Goal: Task Accomplishment & Management: Complete application form

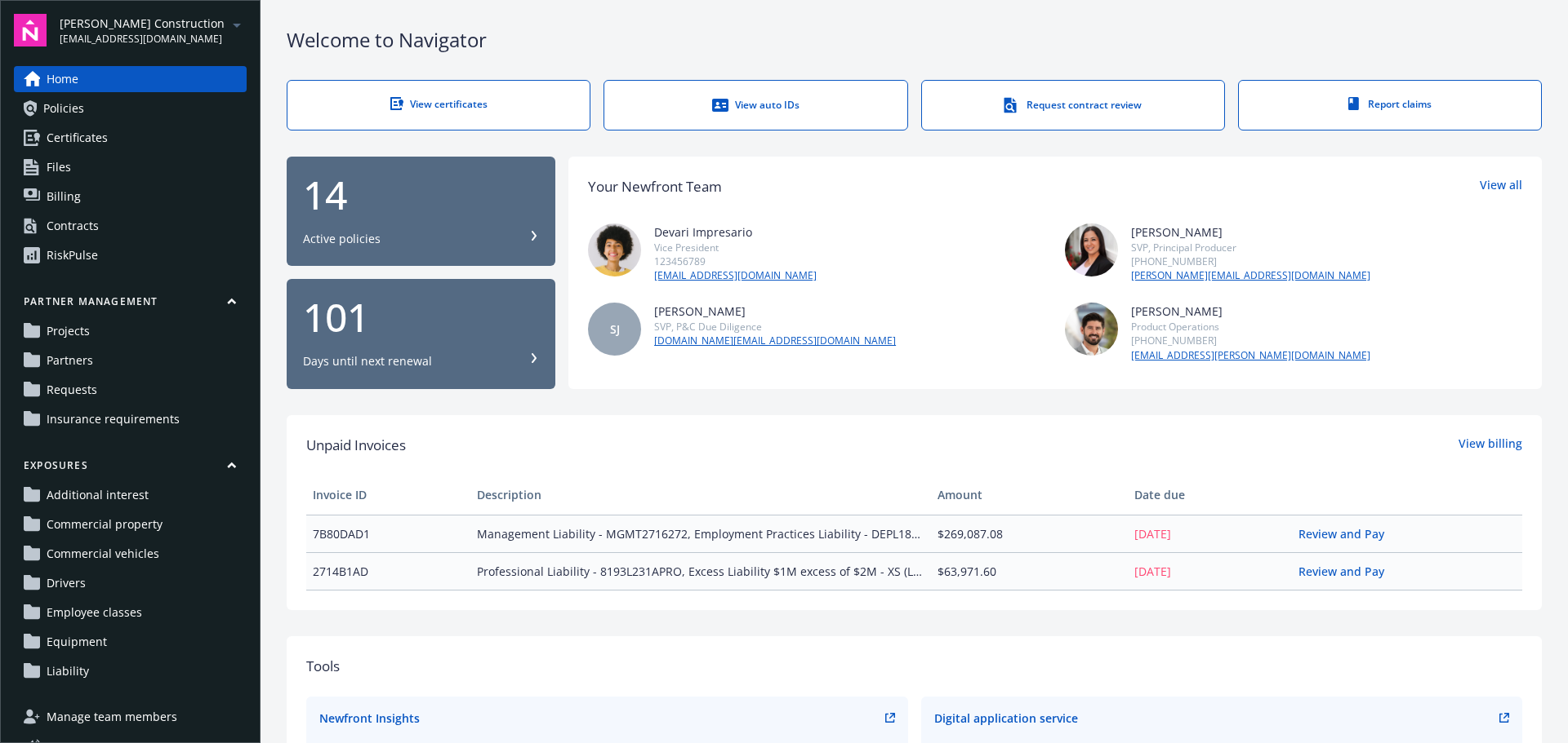
click at [439, 107] on div "View certificates" at bounding box center [437, 103] width 237 height 14
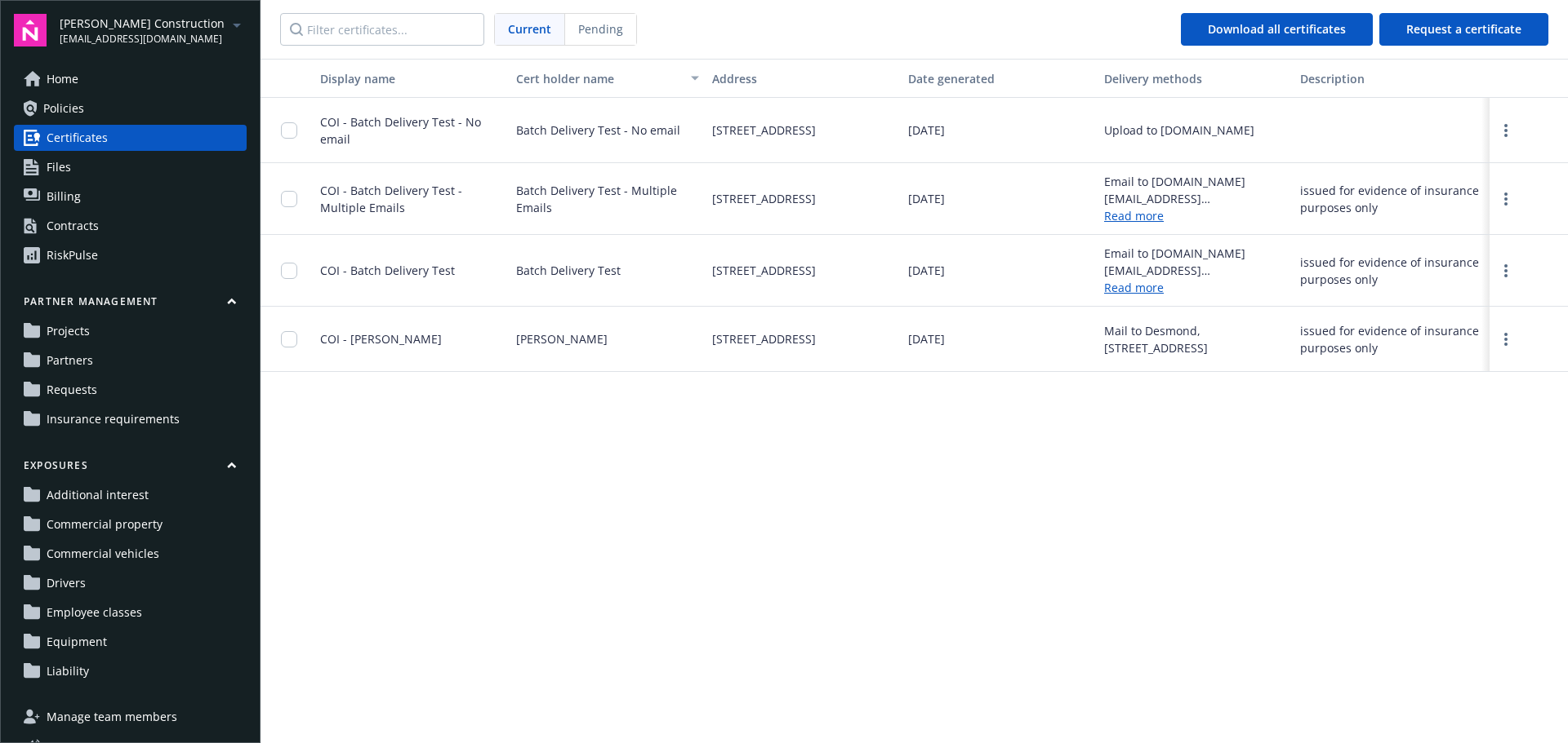
click at [74, 87] on span "Home" at bounding box center [62, 78] width 32 height 26
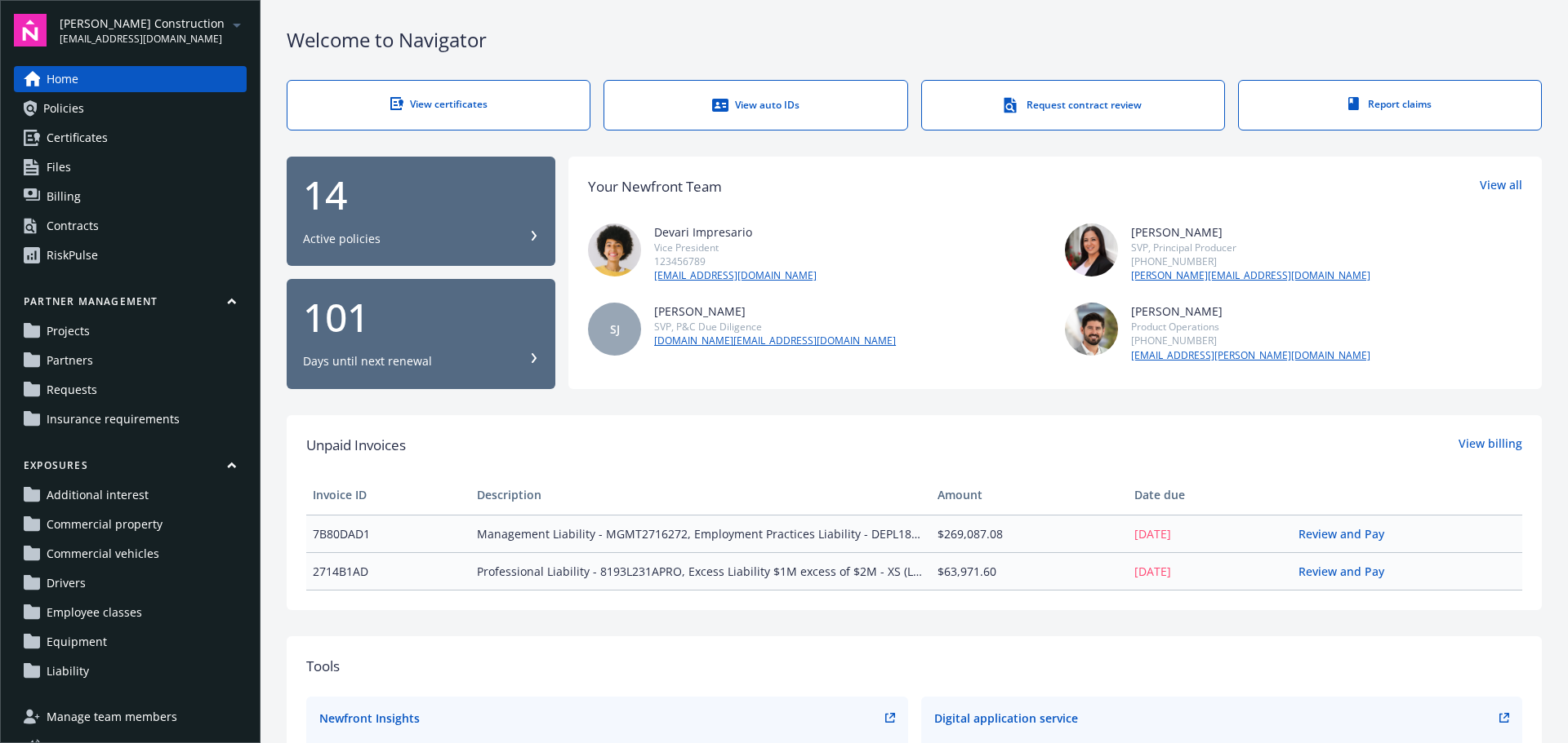
click at [747, 111] on div "View auto IDs" at bounding box center [754, 105] width 237 height 16
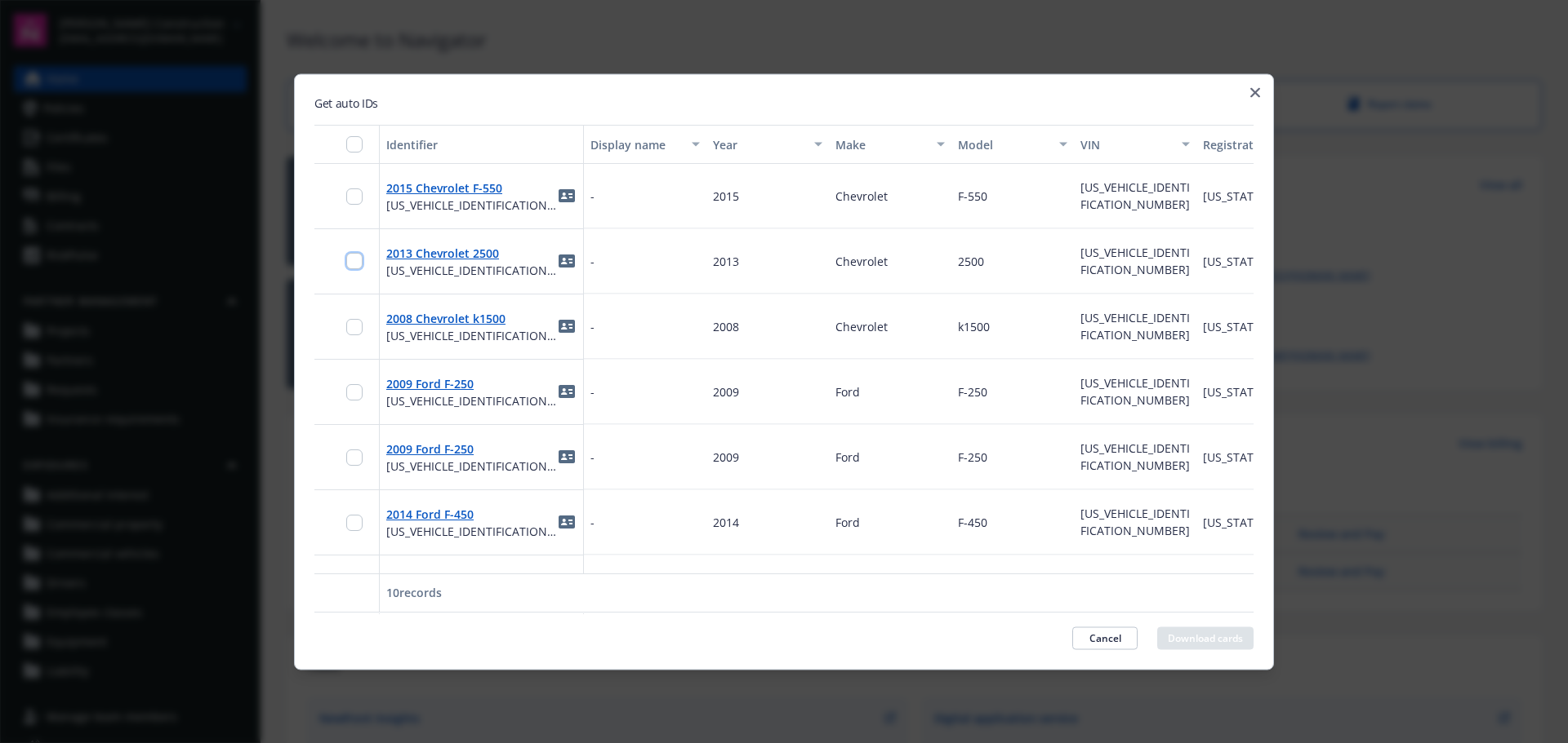
click at [361, 265] on input "checkbox" at bounding box center [354, 261] width 16 height 16
click at [1252, 93] on icon "button" at bounding box center [1255, 92] width 10 height 10
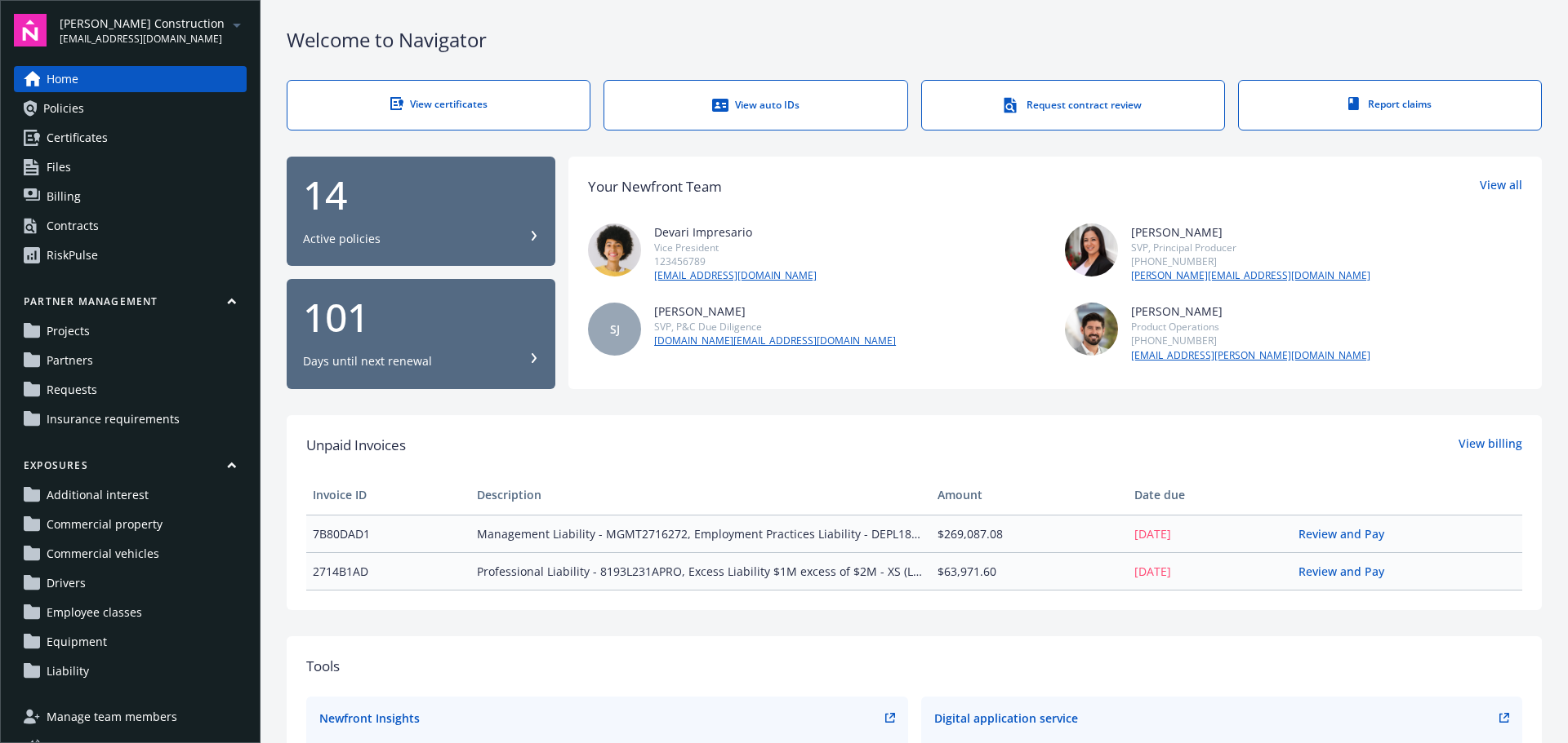
click at [1352, 105] on div "Report claims" at bounding box center [1389, 103] width 237 height 14
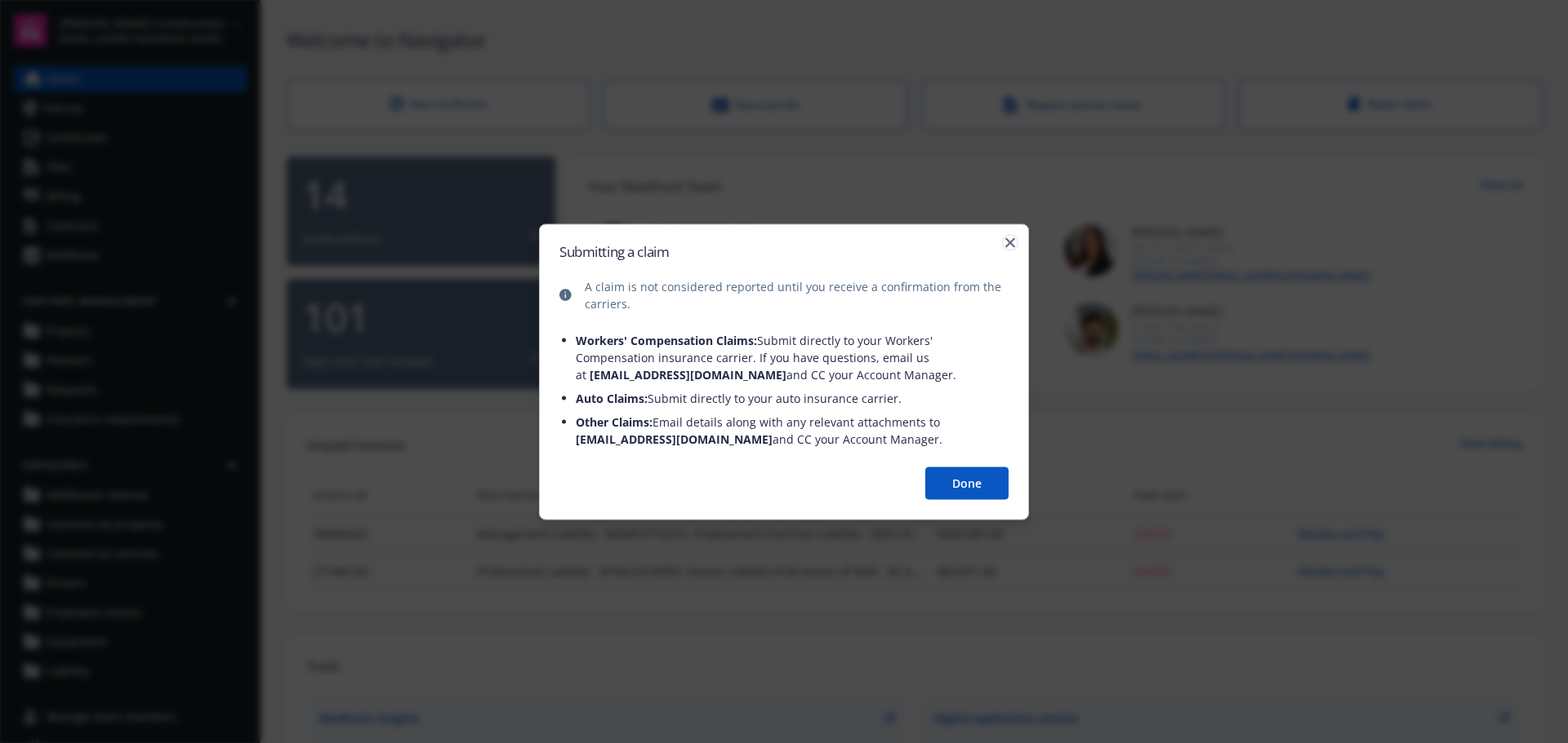
click at [1007, 246] on icon "button" at bounding box center [1010, 242] width 10 height 10
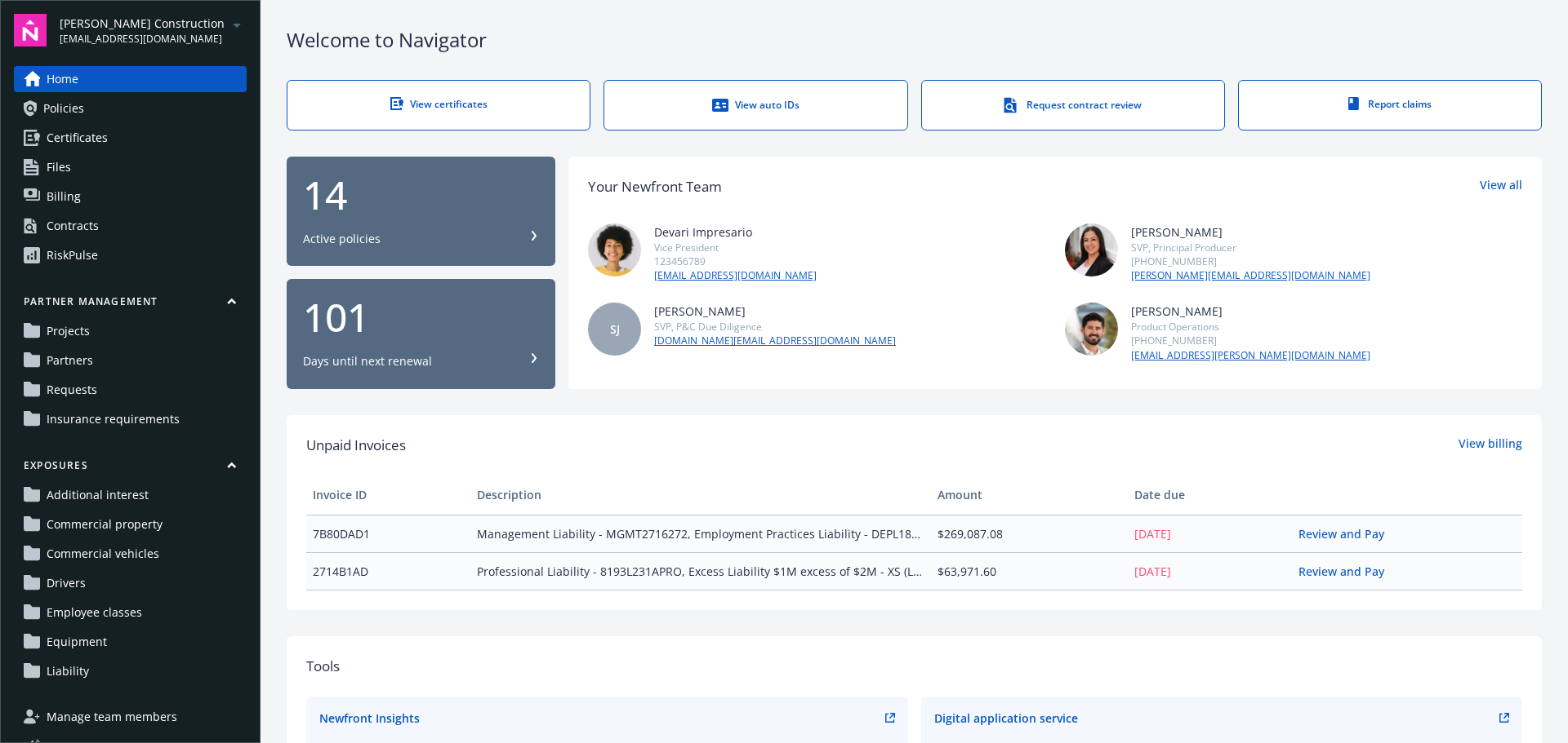
click at [227, 25] on icon "arrowDropDown" at bounding box center [237, 25] width 19 height 19
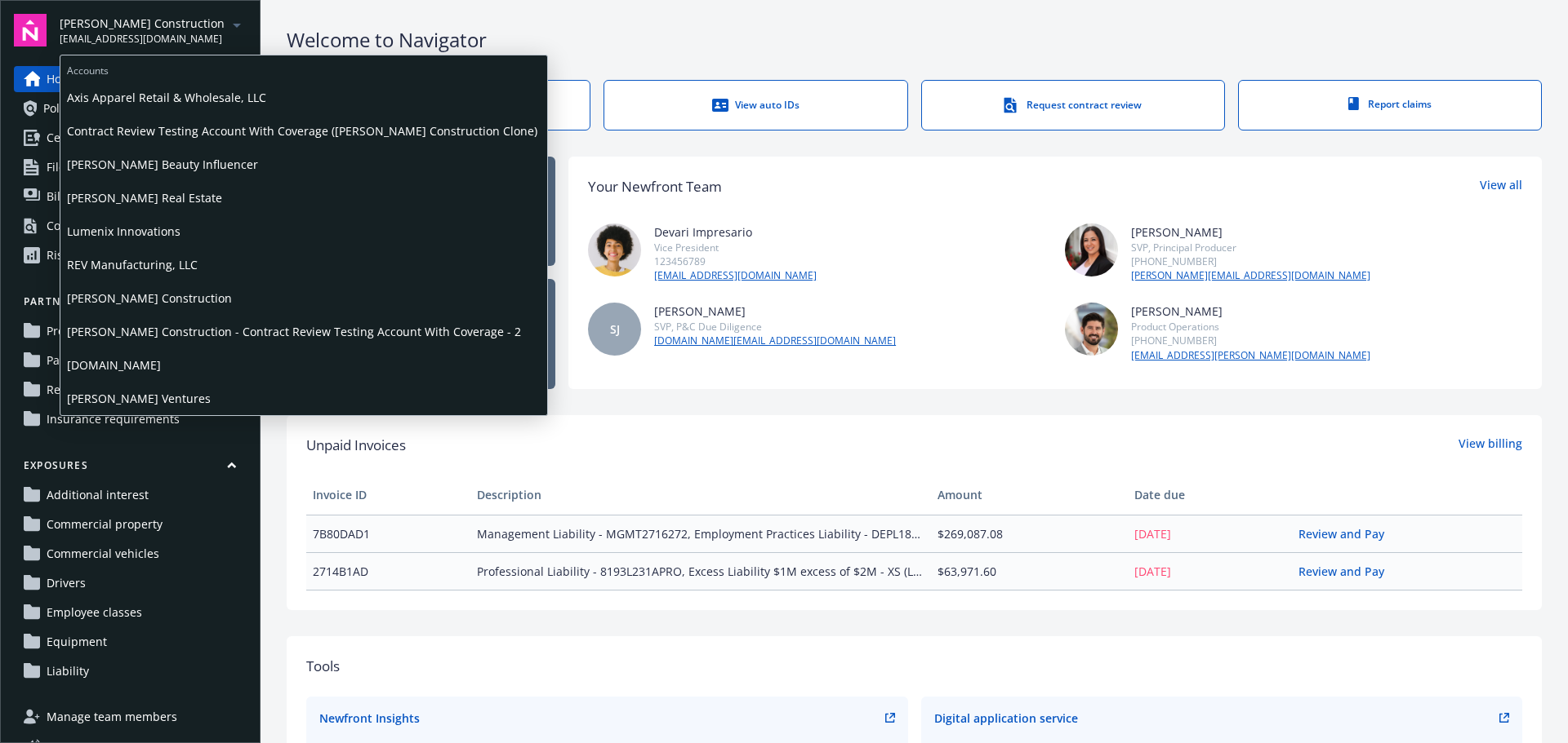
click at [227, 28] on icon "arrowDropDown" at bounding box center [237, 25] width 19 height 19
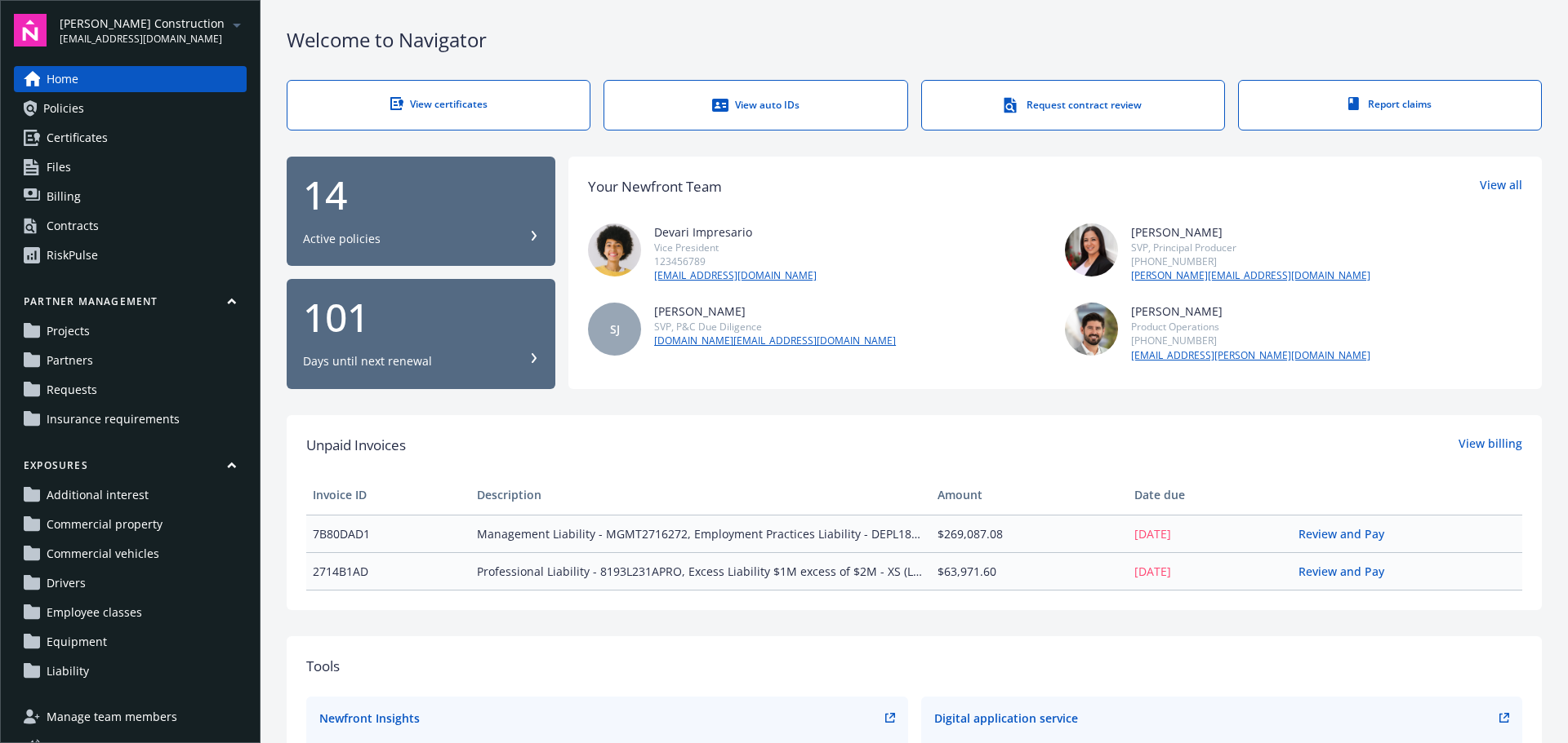
click at [363, 231] on div "Active policies" at bounding box center [342, 239] width 78 height 16
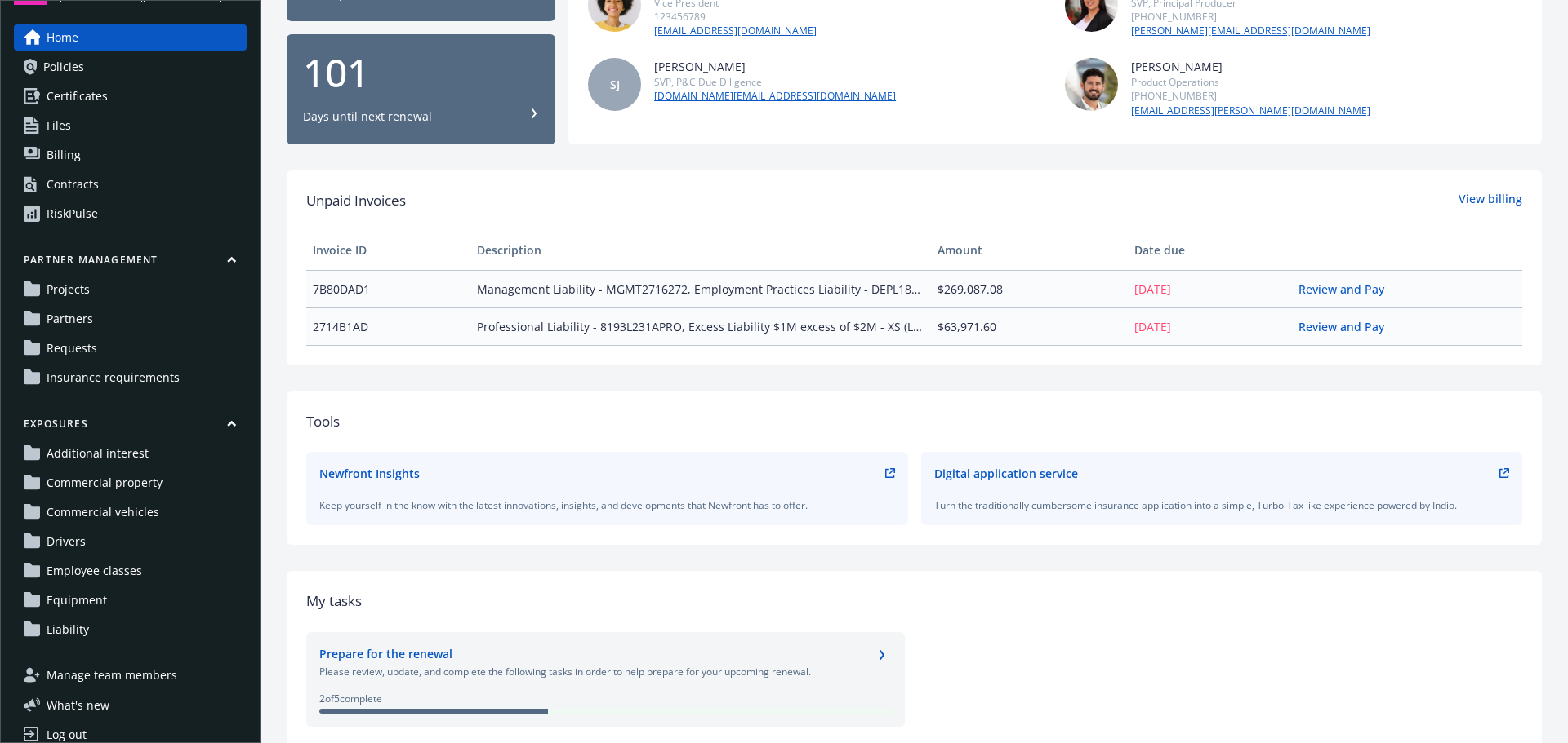
scroll to position [60, 0]
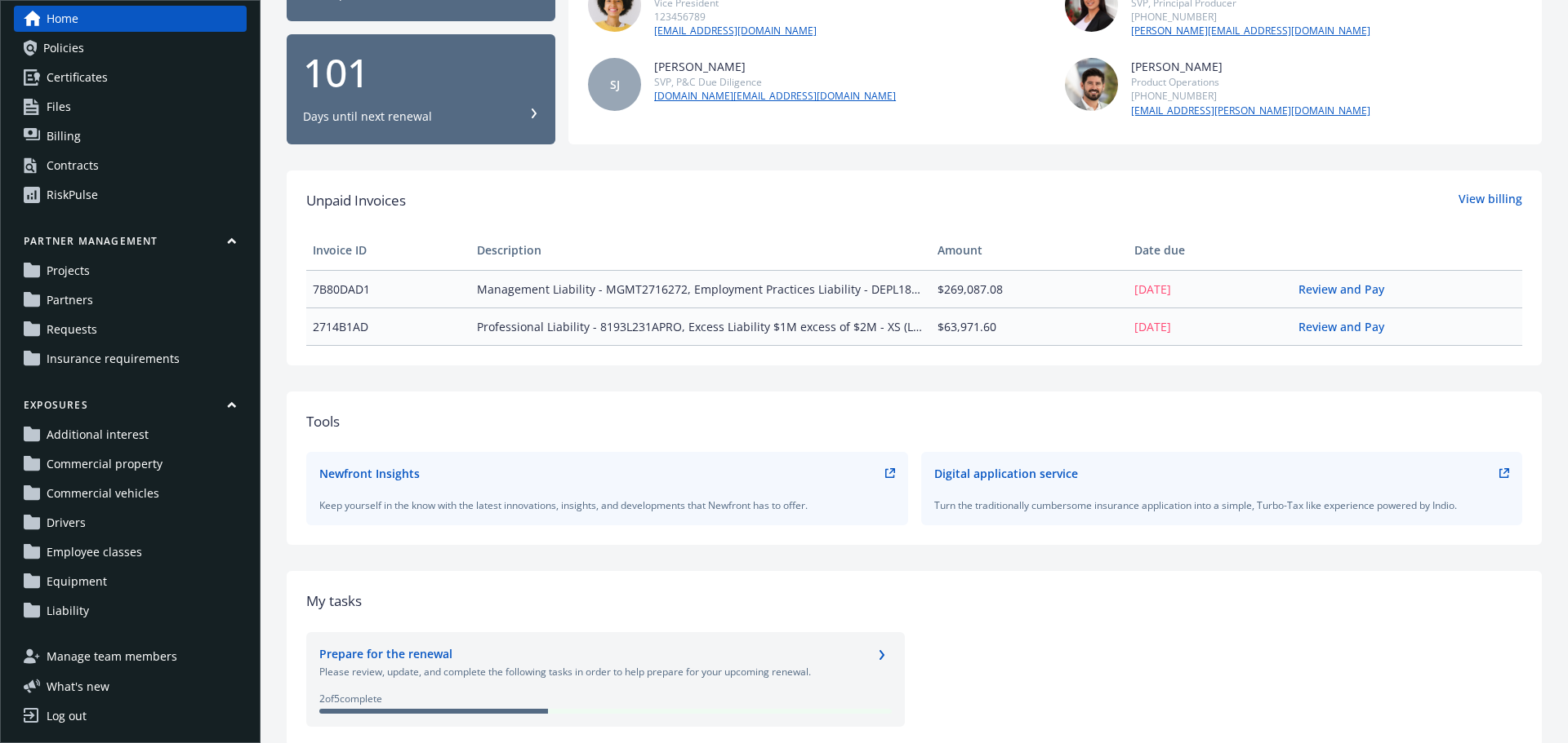
click at [68, 518] on span "Drivers" at bounding box center [66, 523] width 39 height 26
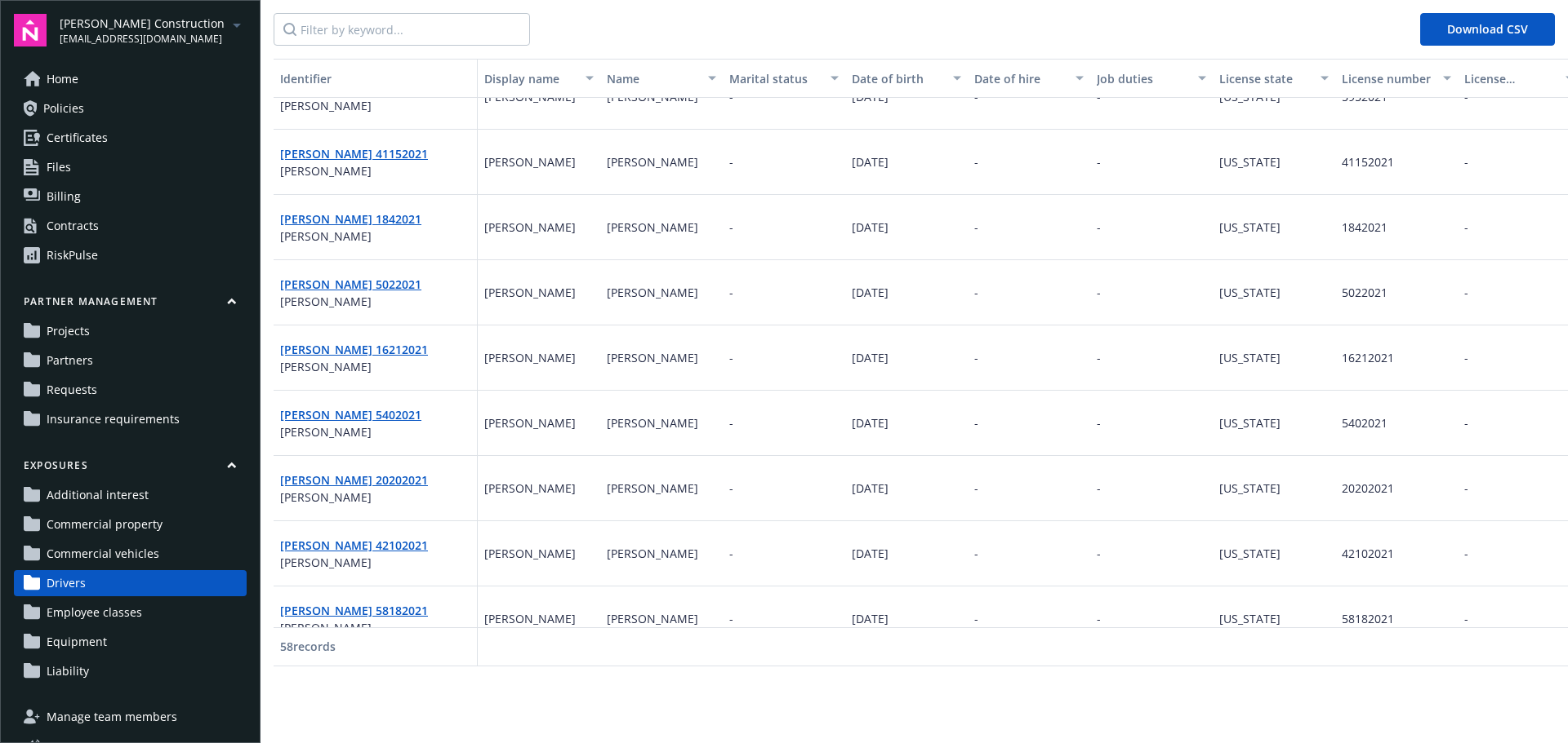
scroll to position [163, 0]
click at [87, 642] on span "Equipment" at bounding box center [77, 642] width 60 height 26
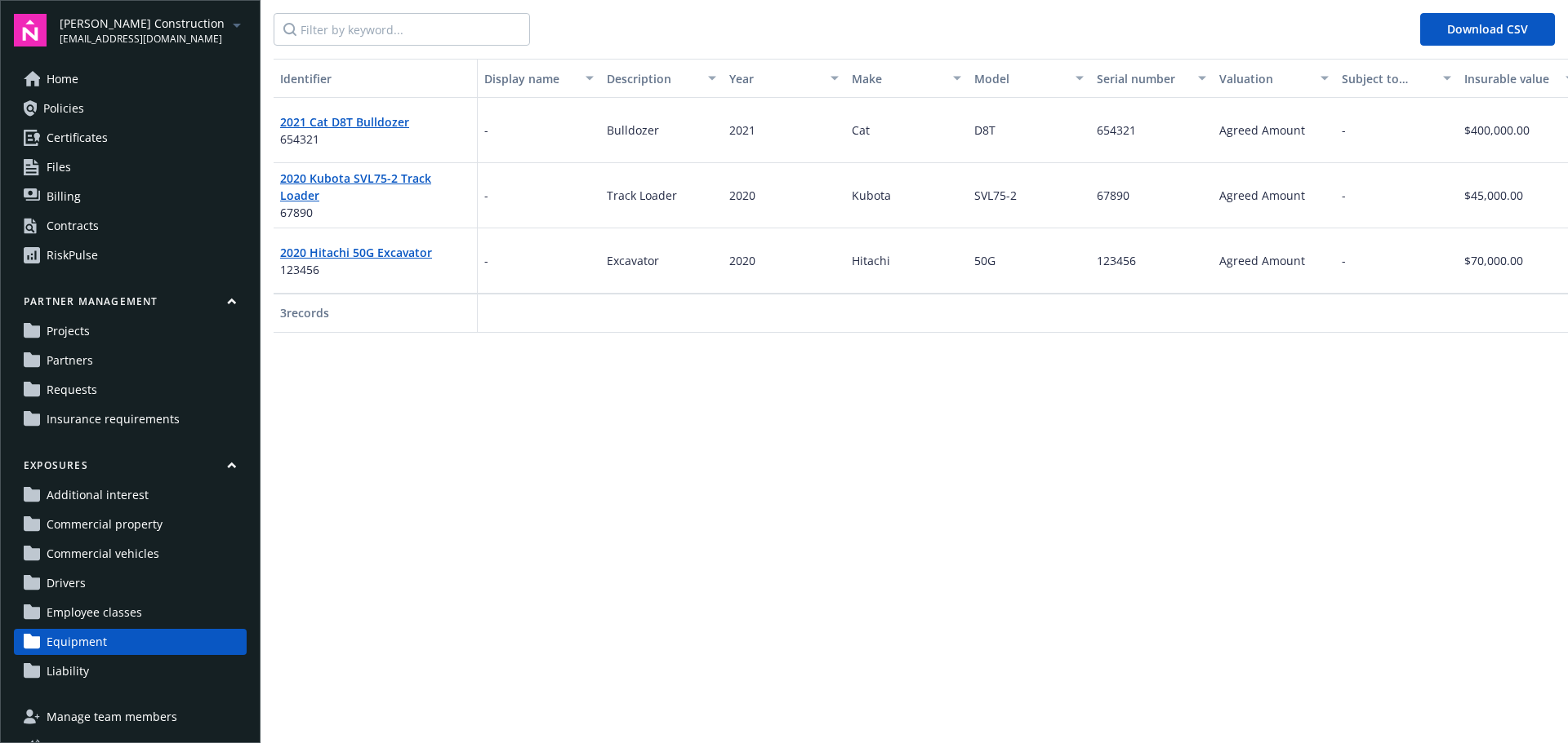
click at [91, 557] on span "Commercial vehicles" at bounding box center [102, 554] width 112 height 26
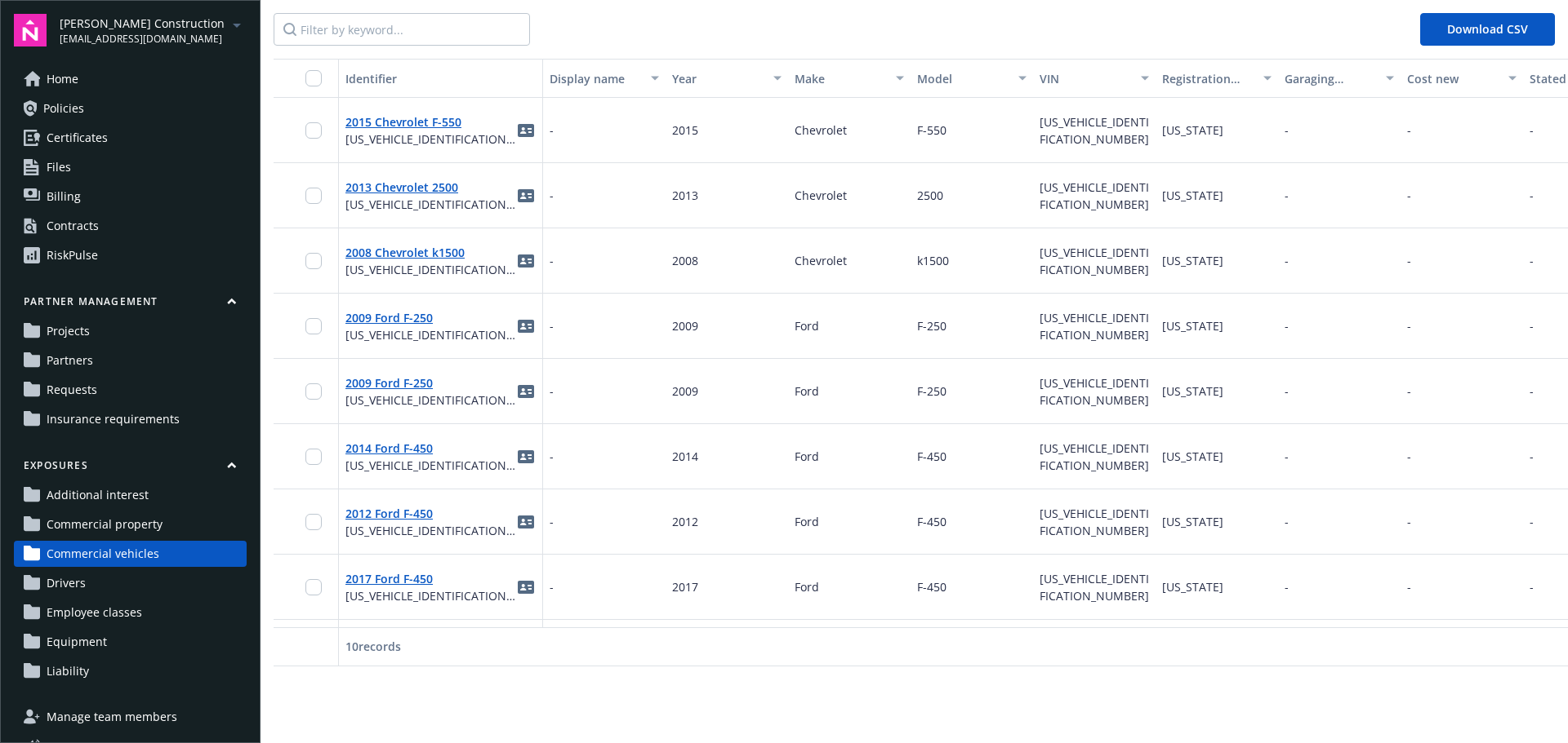
scroll to position [81, 0]
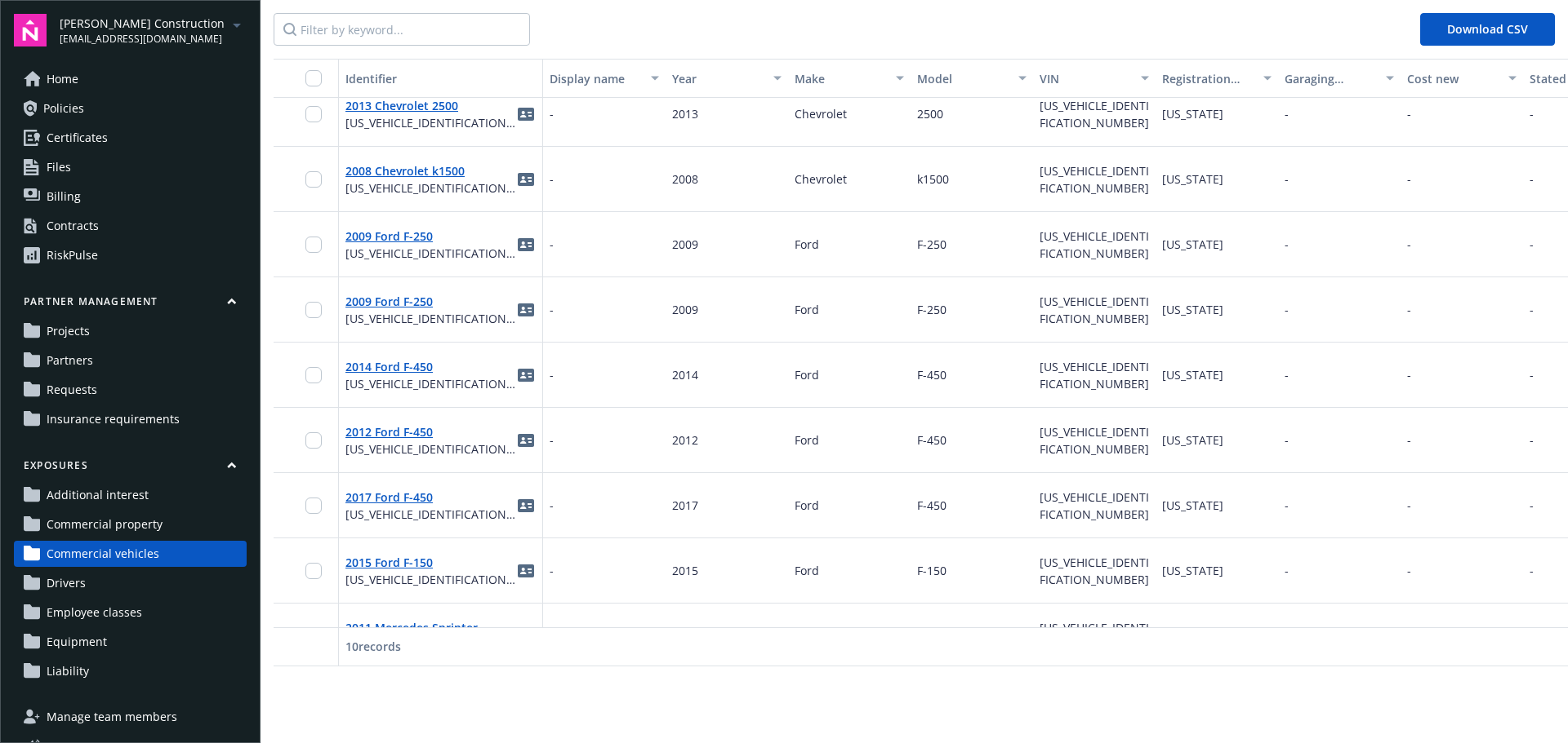
click at [101, 524] on span "Commercial property" at bounding box center [104, 525] width 116 height 26
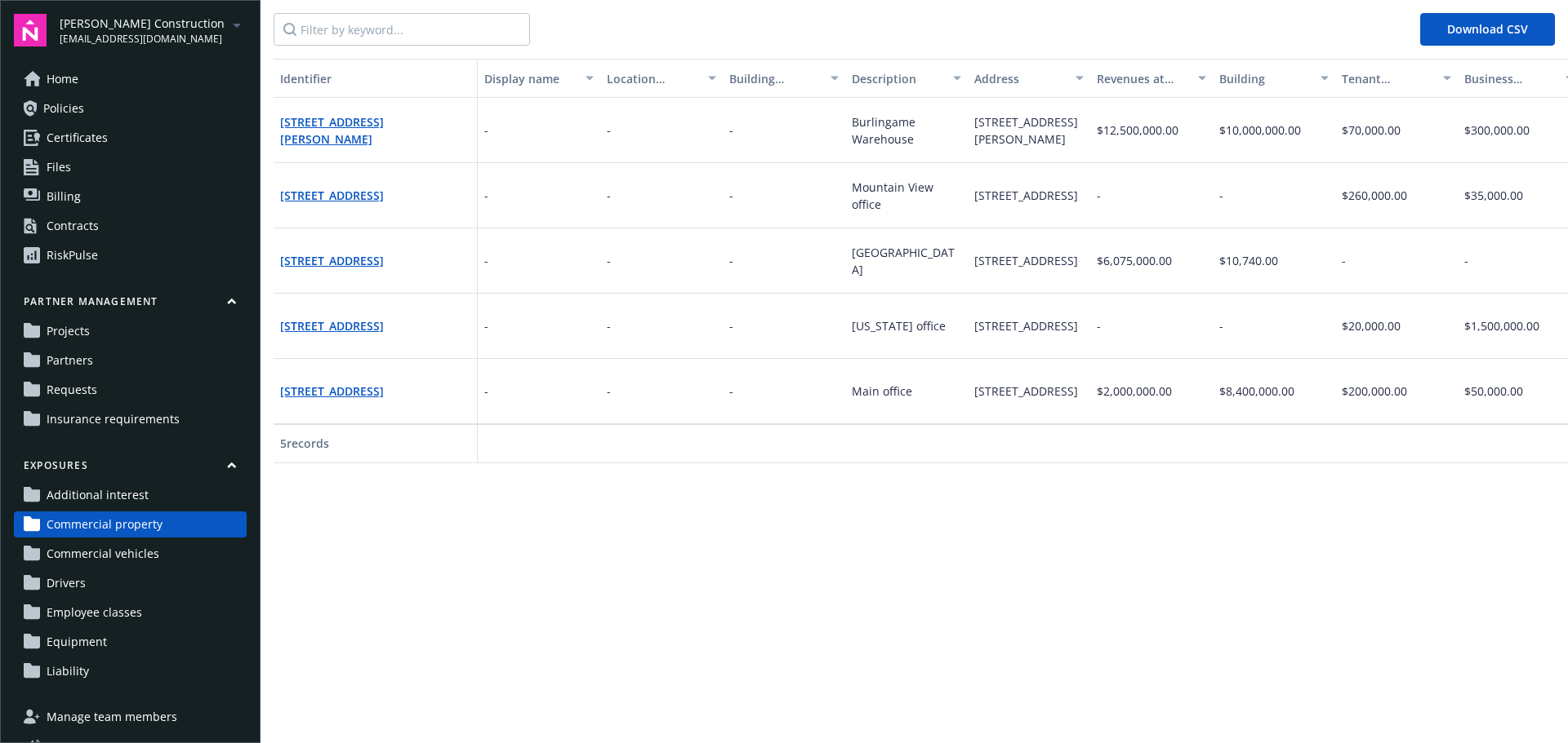
click at [75, 256] on div "RiskPulse" at bounding box center [72, 256] width 51 height 26
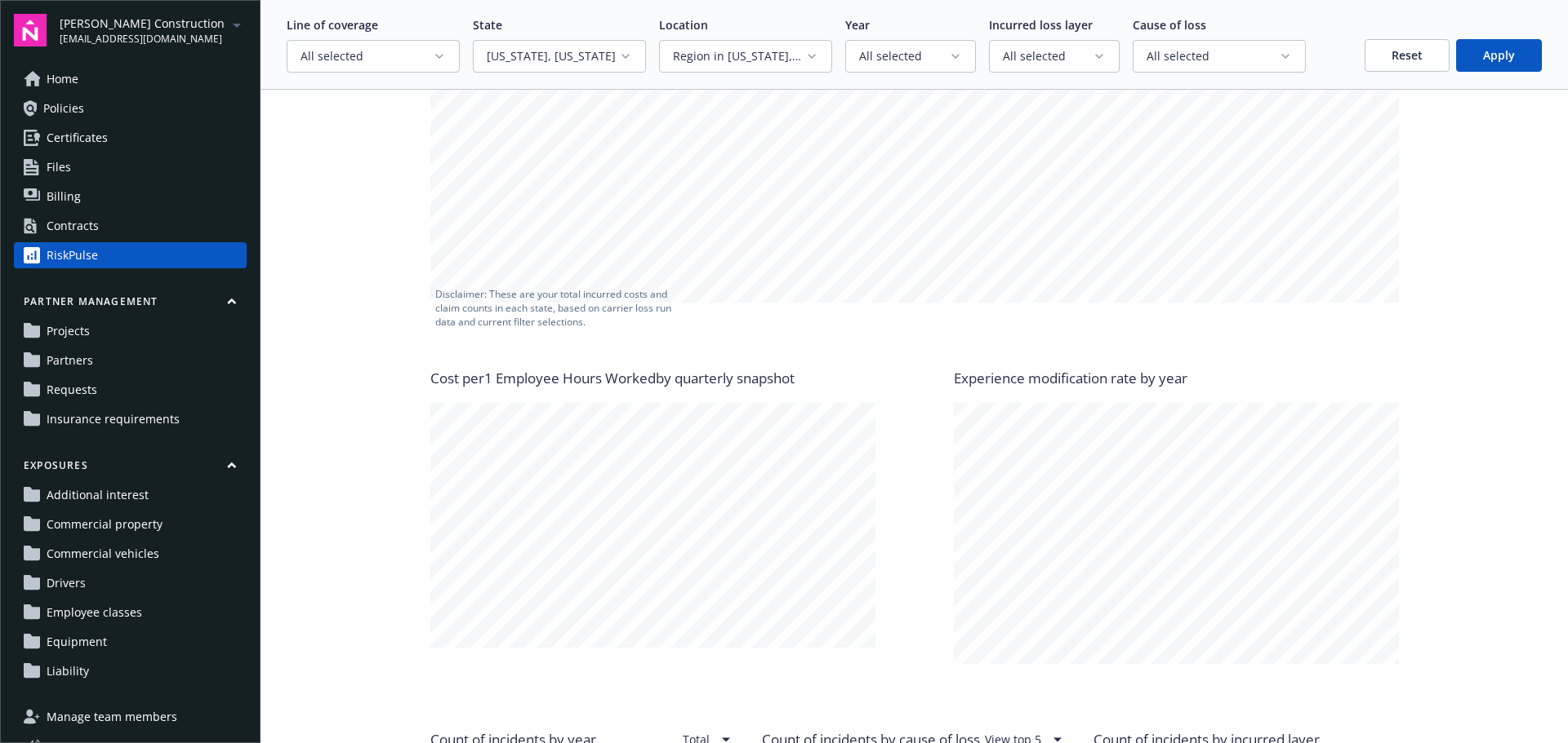
scroll to position [816, 0]
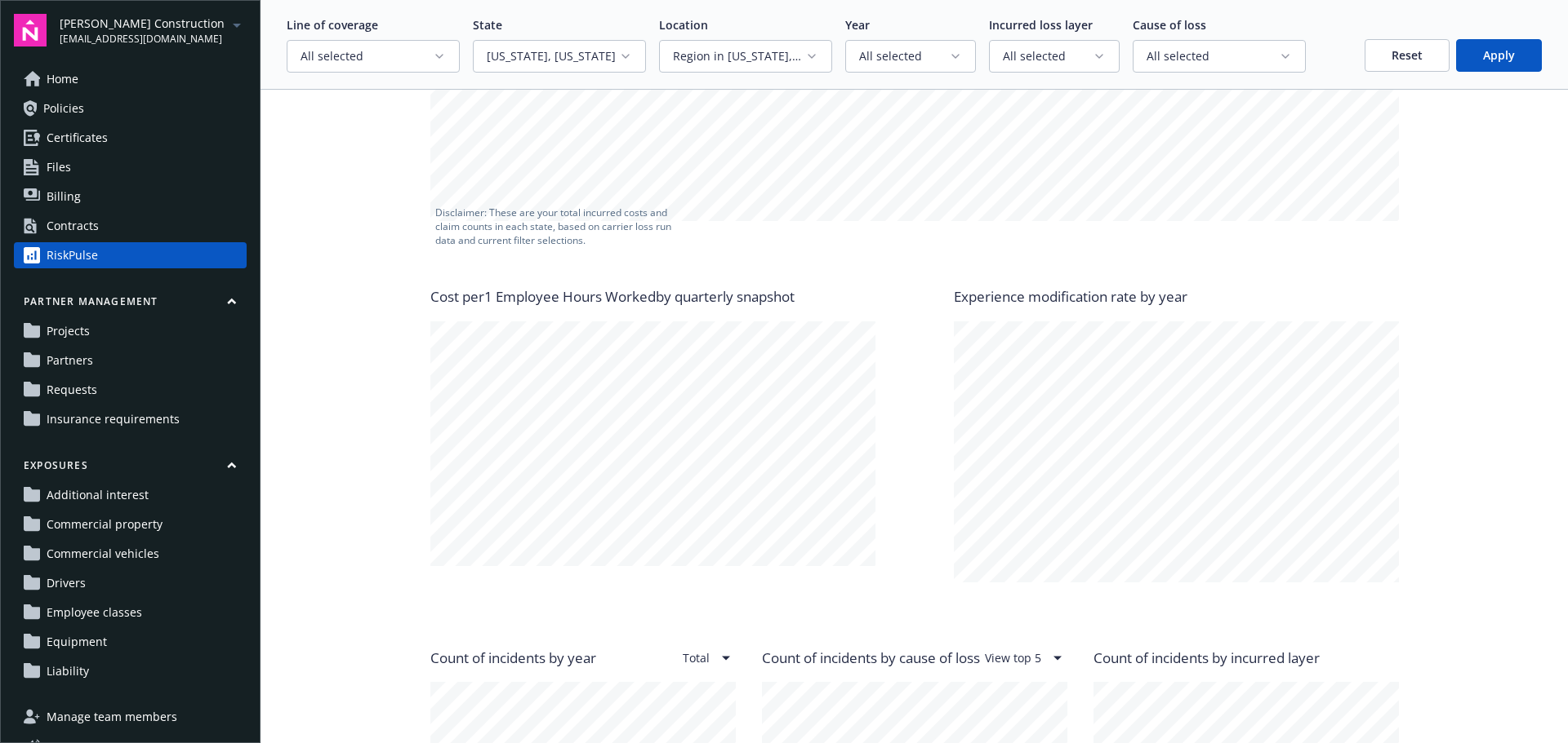
click at [81, 223] on div "Contracts" at bounding box center [72, 225] width 52 height 26
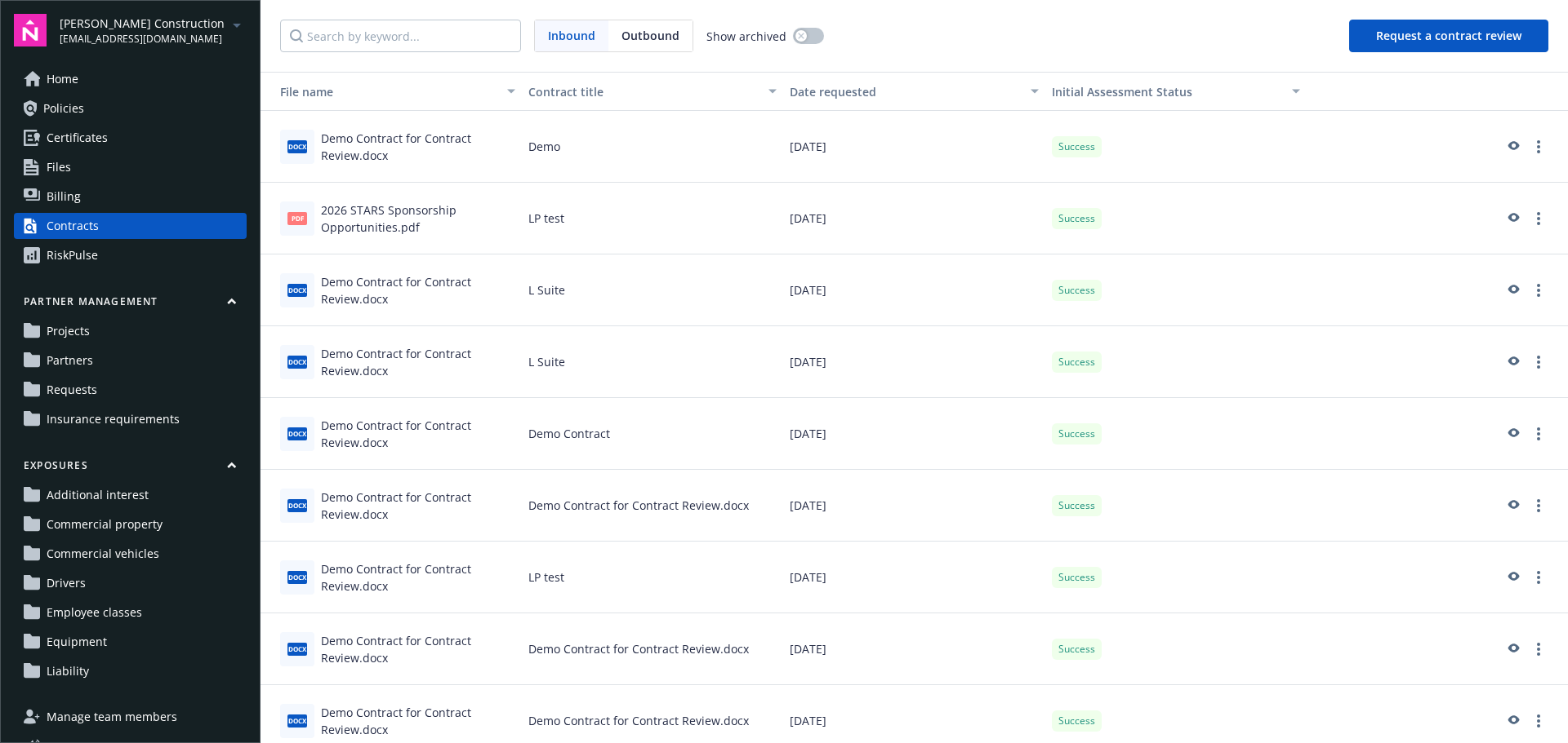
click at [1436, 37] on button "Request a contract review" at bounding box center [1448, 36] width 199 height 33
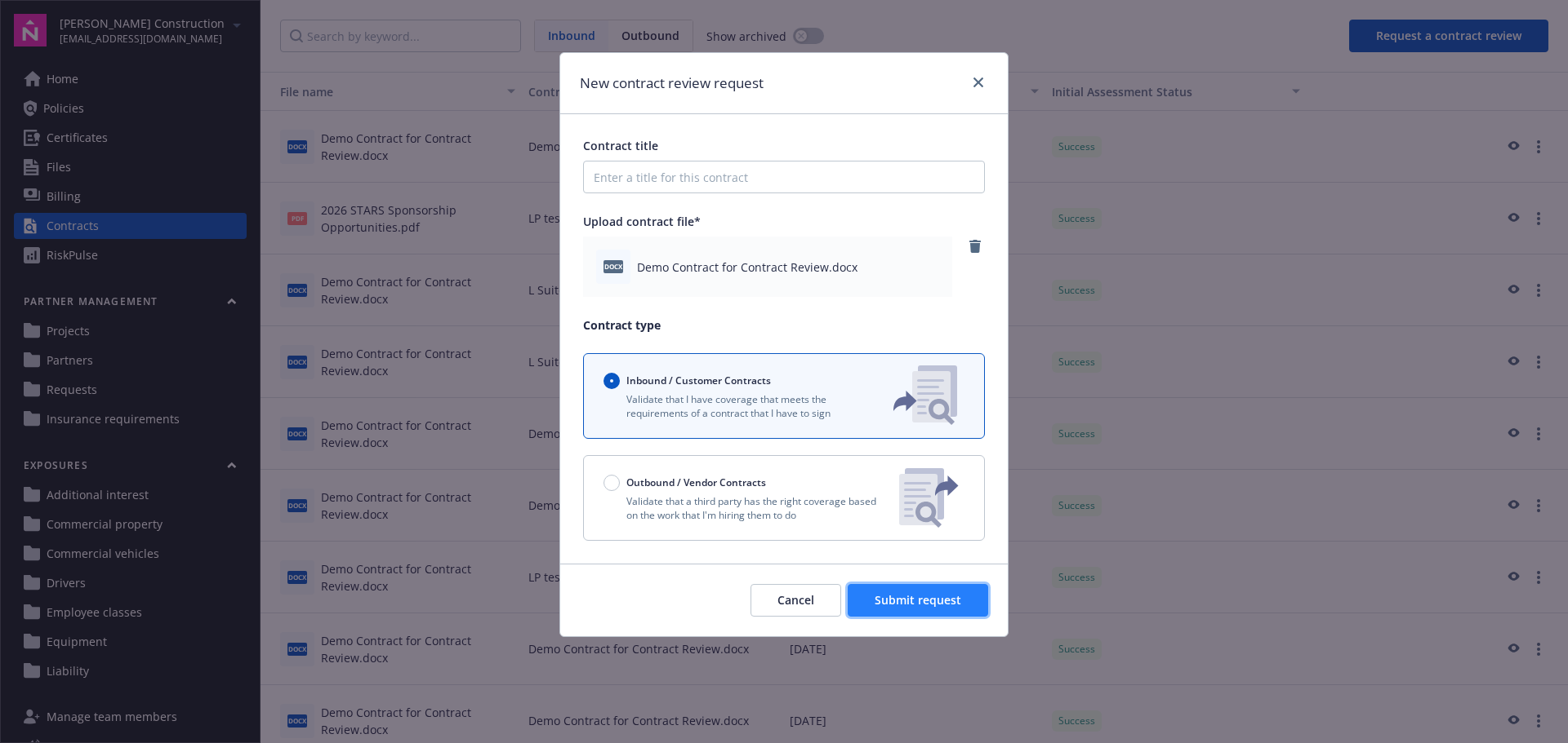
click at [924, 603] on span "Submit request" at bounding box center [917, 600] width 87 height 16
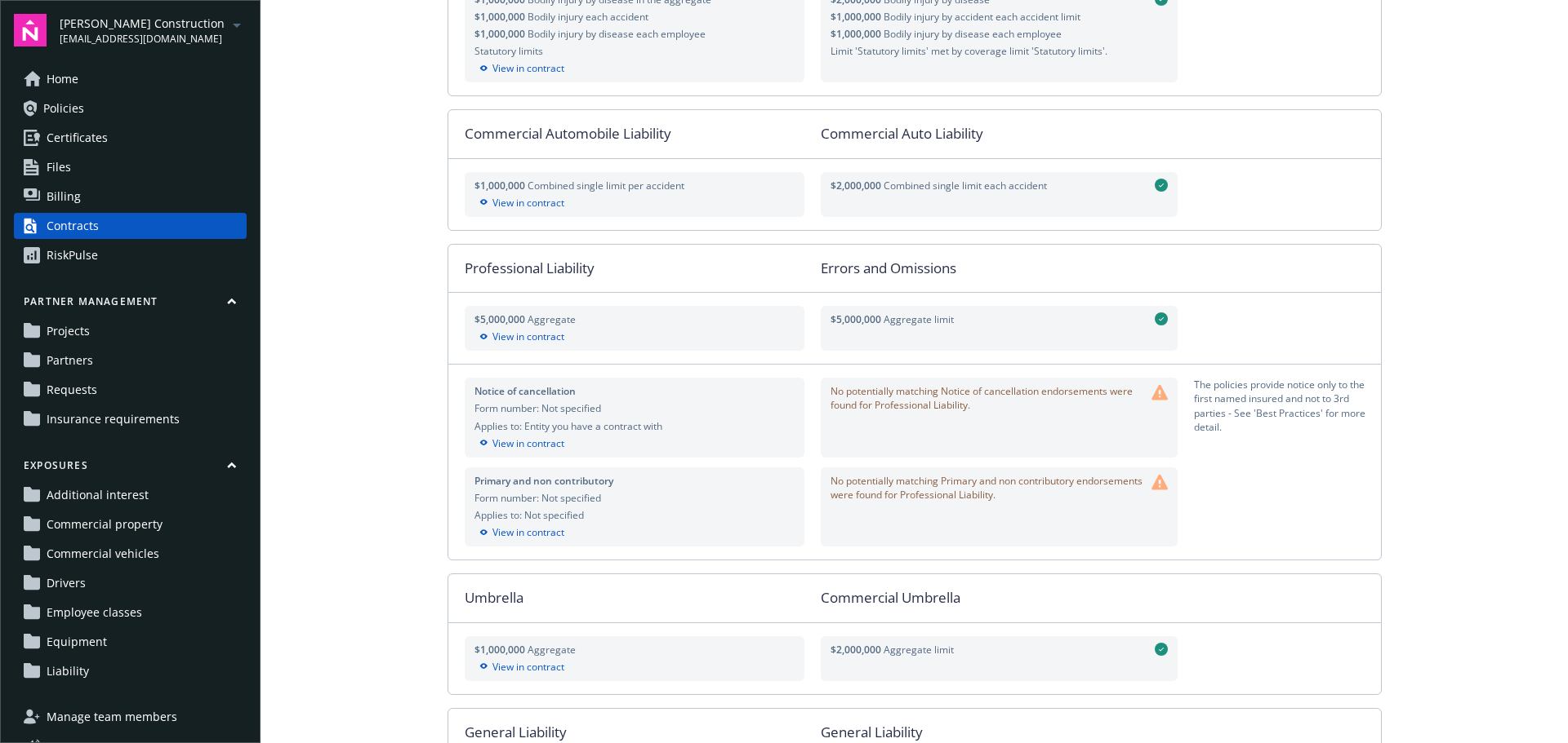
scroll to position [408, 0]
